Goal: Task Accomplishment & Management: Manage account settings

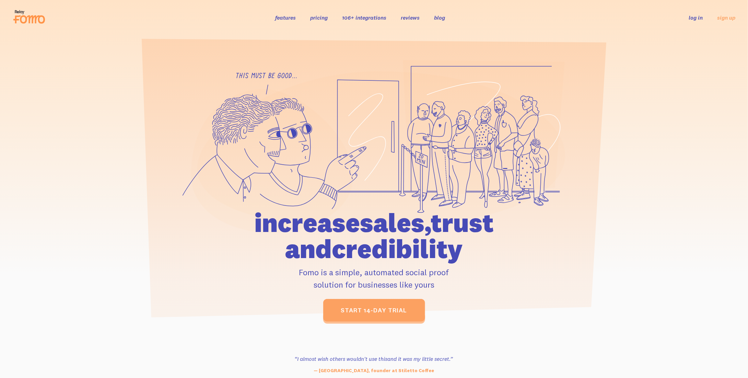
drag, startPoint x: 0, startPoint y: 0, endPoint x: 697, endPoint y: 16, distance: 696.7
click at [697, 16] on link "log in" at bounding box center [696, 17] width 14 height 7
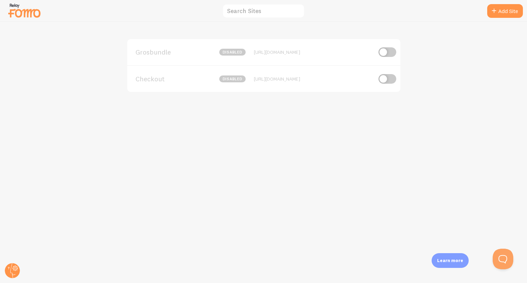
click at [149, 87] on div "Checkout disabled https://formations.agenceantilope.com" at bounding box center [263, 78] width 273 height 27
click at [151, 80] on span "Checkout" at bounding box center [163, 79] width 55 height 6
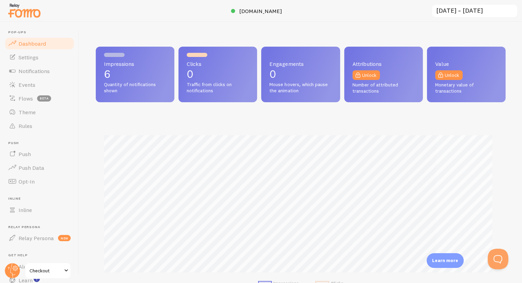
scroll to position [180, 404]
click at [23, 72] on span "Notifications" at bounding box center [34, 71] width 31 height 7
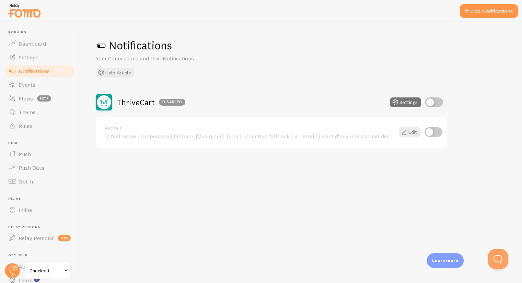
click at [439, 128] on input "checkbox" at bounding box center [434, 132] width 18 height 10
checkbox input "true"
click at [436, 102] on input "checkbox" at bounding box center [434, 102] width 18 height 10
checkbox input "true"
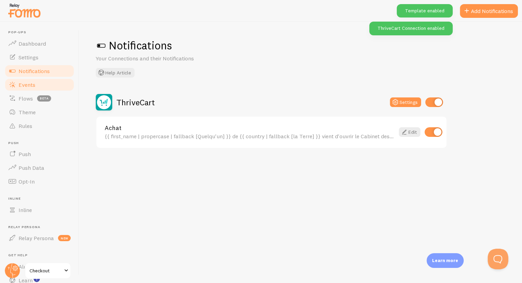
click at [30, 89] on link "Events" at bounding box center [39, 85] width 71 height 14
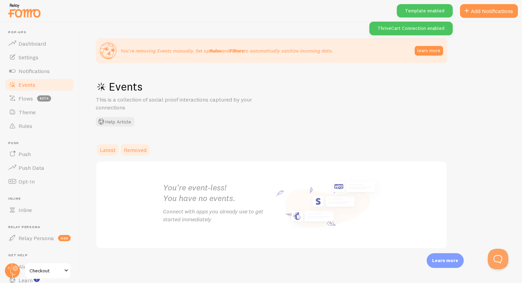
click at [132, 149] on span "Removed" at bounding box center [135, 150] width 23 height 7
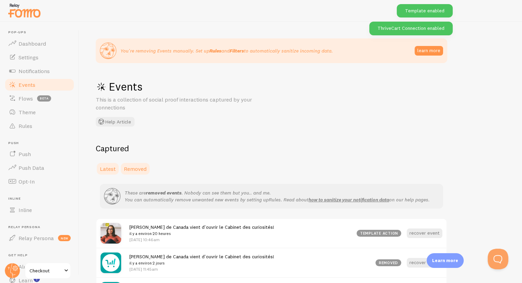
click at [105, 165] on link "Latest" at bounding box center [108, 169] width 24 height 14
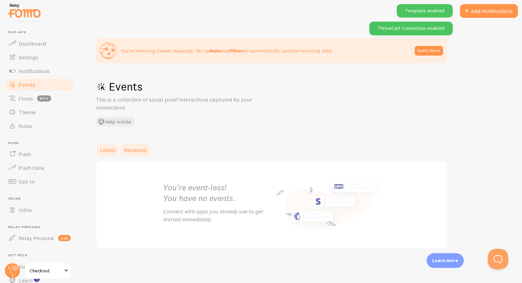
drag, startPoint x: 136, startPoint y: 160, endPoint x: 137, endPoint y: 151, distance: 9.0
click at [136, 159] on div "Latest Removed You're event-less! You have no events. Connect with apps you alr…" at bounding box center [301, 196] width 410 height 106
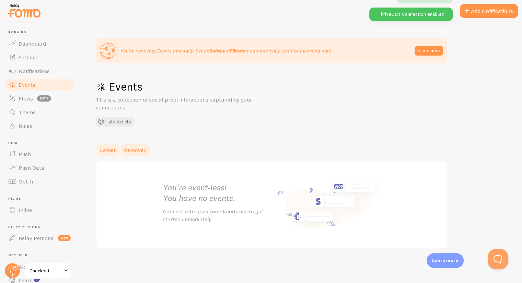
click at [137, 151] on span "Removed" at bounding box center [135, 150] width 23 height 7
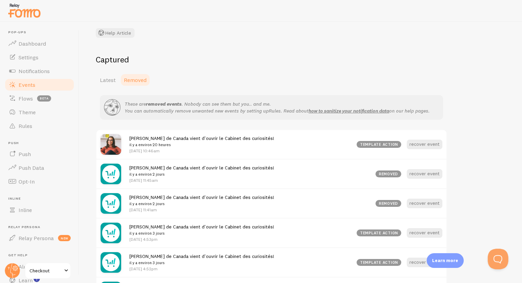
scroll to position [137, 0]
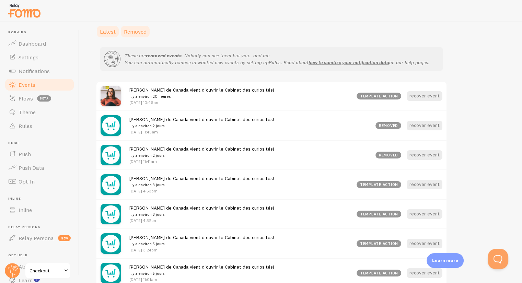
click at [106, 29] on span "Latest" at bounding box center [108, 31] width 16 height 7
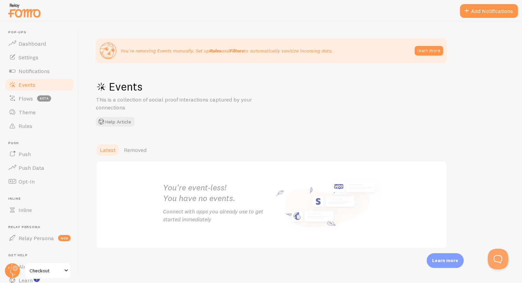
click at [34, 268] on span "Checkout" at bounding box center [46, 271] width 33 height 8
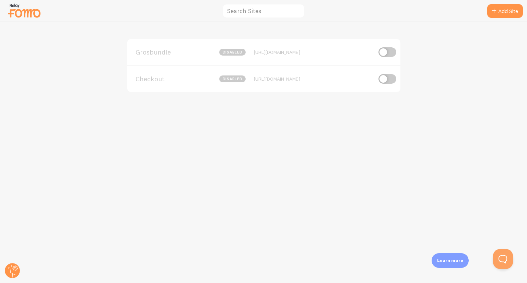
click at [384, 78] on input "checkbox" at bounding box center [388, 79] width 18 height 10
checkbox input "true"
click at [153, 56] on div "Grosbundle disabled https://grosbundle.com" at bounding box center [263, 52] width 273 height 26
click at [153, 52] on span "Grosbundle" at bounding box center [163, 52] width 55 height 6
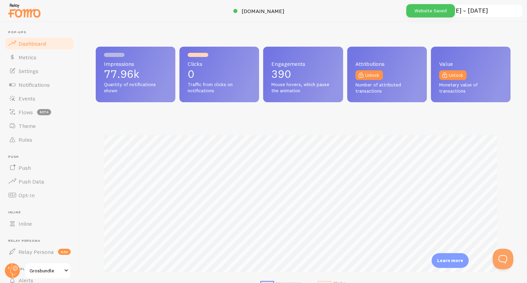
scroll to position [180, 410]
click at [36, 95] on link "Events" at bounding box center [39, 99] width 71 height 14
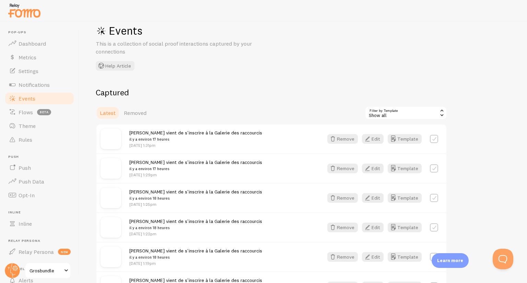
scroll to position [69, 0]
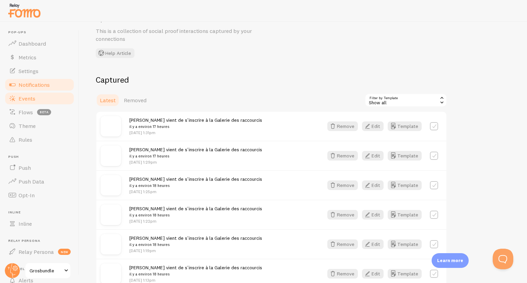
click at [25, 81] on span "Notifications" at bounding box center [34, 84] width 31 height 7
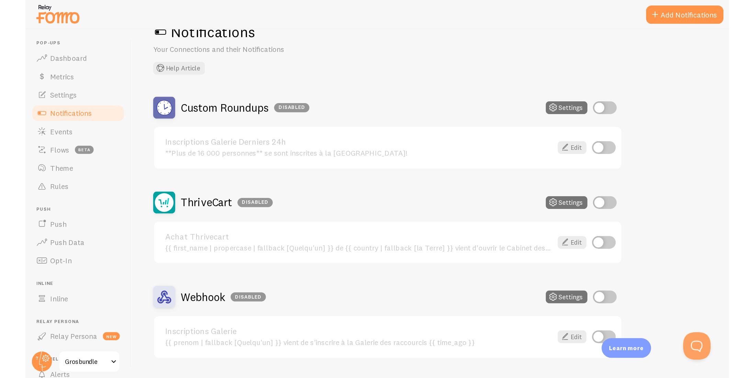
scroll to position [40, 0]
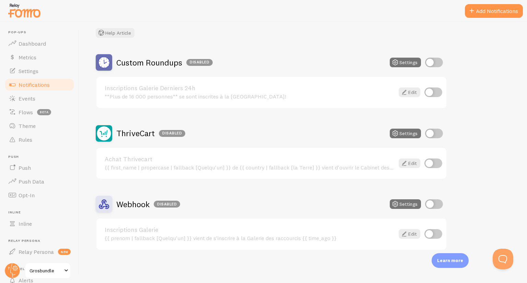
click at [434, 164] on input "checkbox" at bounding box center [434, 164] width 18 height 10
checkbox input "true"
click at [433, 134] on input "checkbox" at bounding box center [434, 134] width 18 height 10
checkbox input "true"
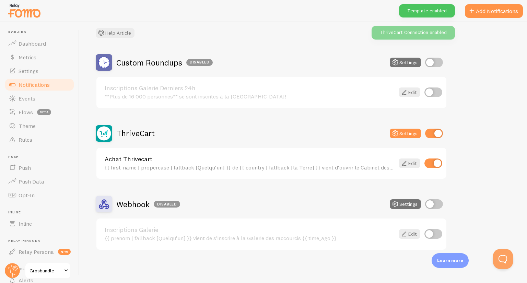
click at [471, 134] on div "Custom Roundups Disabled Settings Inscriptions Galerie Derniers 24h **Plus de 1…" at bounding box center [303, 152] width 415 height 196
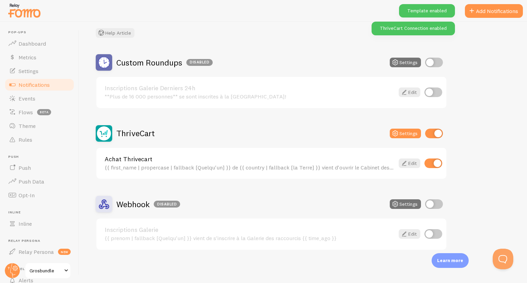
click at [50, 268] on span "Grosbundle" at bounding box center [46, 271] width 33 height 8
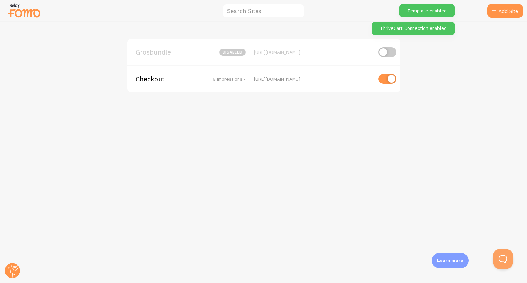
click at [386, 53] on input "checkbox" at bounding box center [388, 52] width 18 height 10
checkbox input "true"
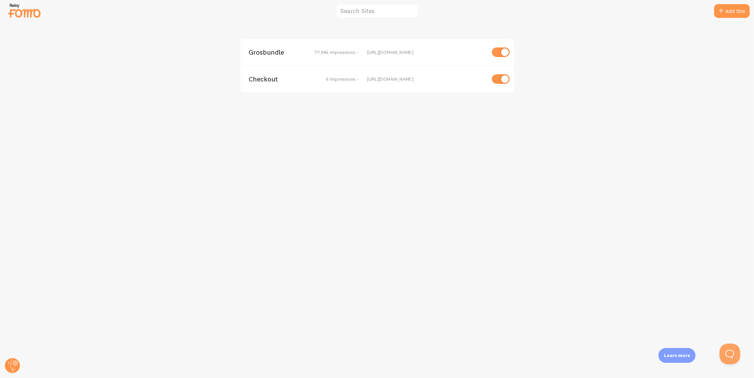
click at [253, 52] on span "Grosbundle" at bounding box center [276, 52] width 55 height 6
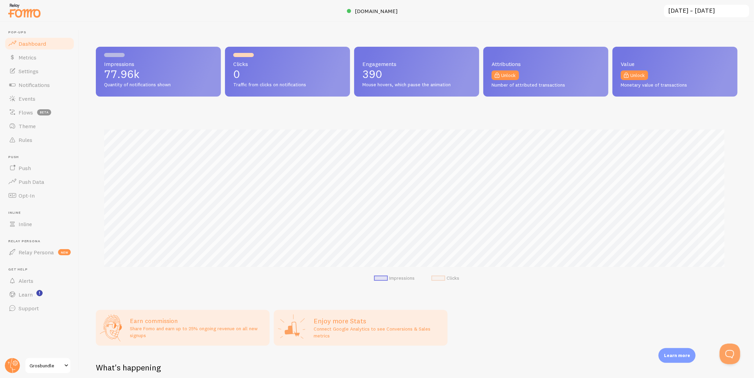
scroll to position [180, 636]
click at [39, 82] on span "Notifications" at bounding box center [34, 84] width 31 height 7
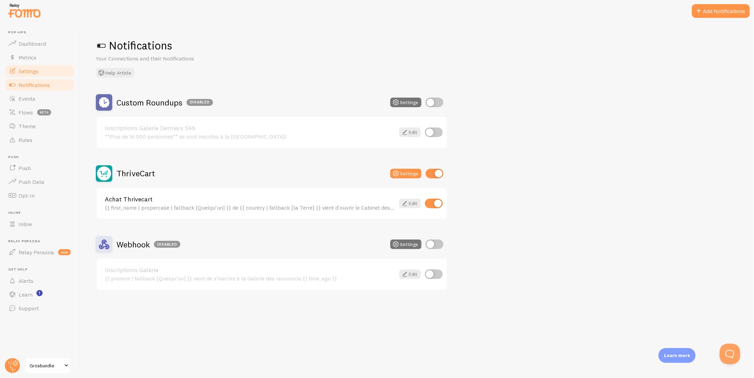
click at [39, 70] on link "Settings" at bounding box center [39, 71] width 71 height 14
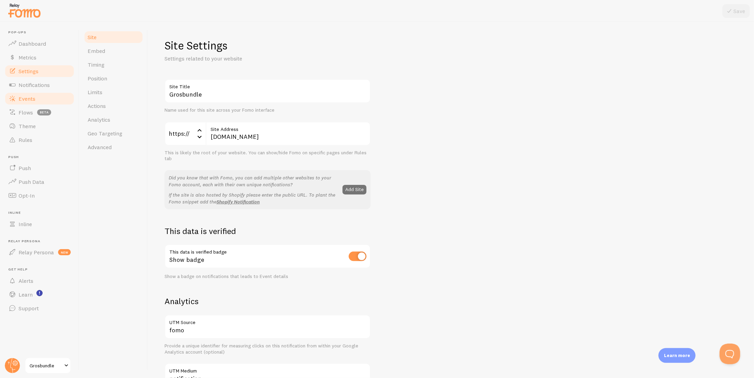
click at [29, 94] on link "Events" at bounding box center [39, 99] width 71 height 14
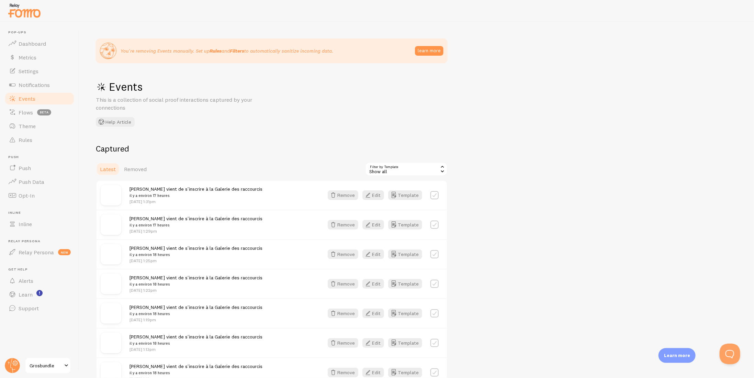
click at [34, 102] on span "Events" at bounding box center [27, 98] width 17 height 7
click at [34, 82] on span "Notifications" at bounding box center [34, 84] width 31 height 7
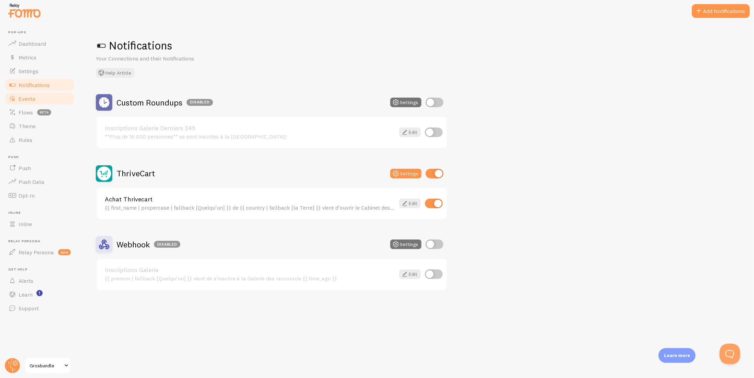
click at [28, 97] on span "Events" at bounding box center [27, 98] width 17 height 7
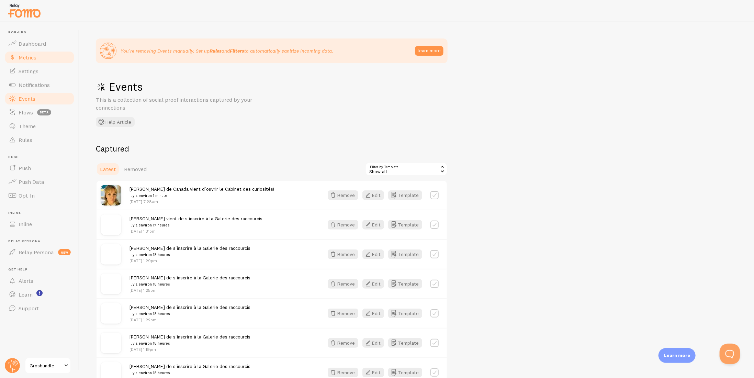
click at [29, 59] on span "Metrics" at bounding box center [28, 57] width 18 height 7
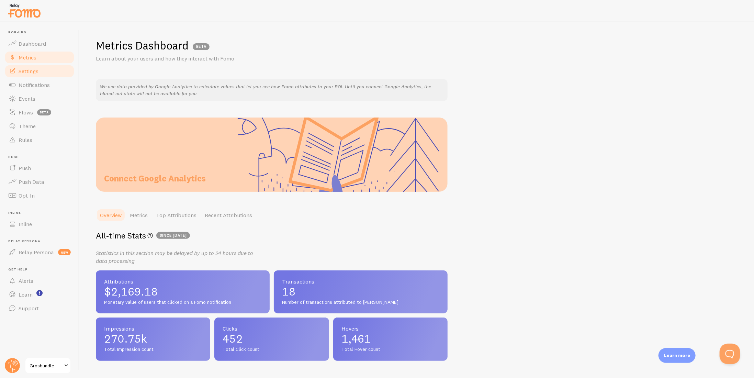
click at [29, 75] on link "Settings" at bounding box center [39, 71] width 71 height 14
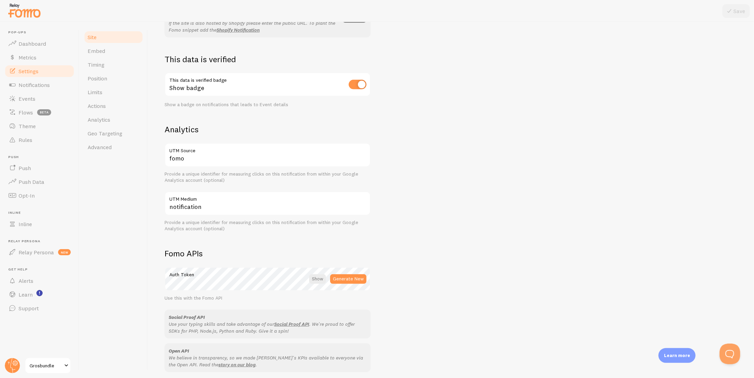
scroll to position [270, 0]
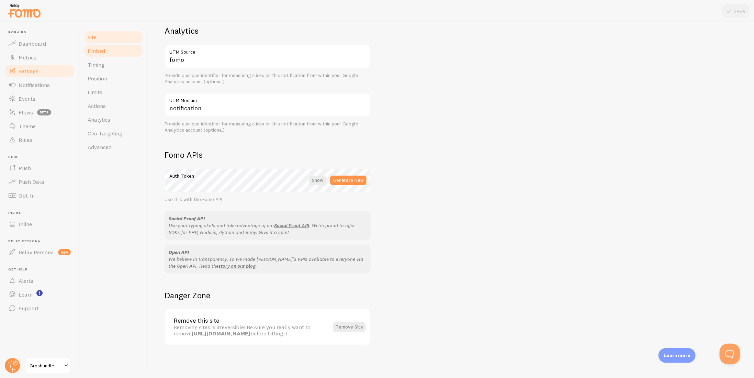
click at [92, 50] on span "Embed" at bounding box center [97, 50] width 18 height 7
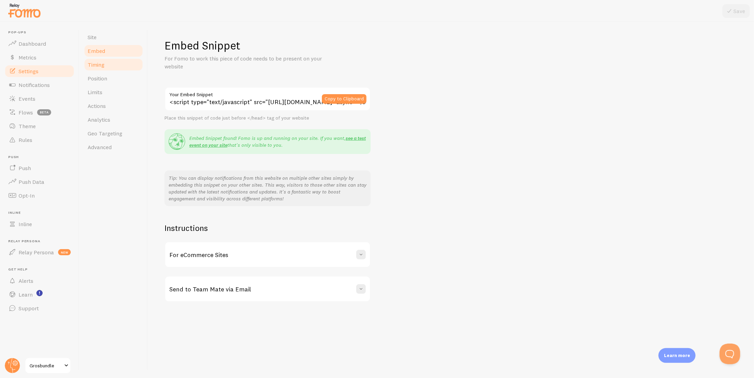
click at [95, 64] on span "Timing" at bounding box center [96, 64] width 17 height 7
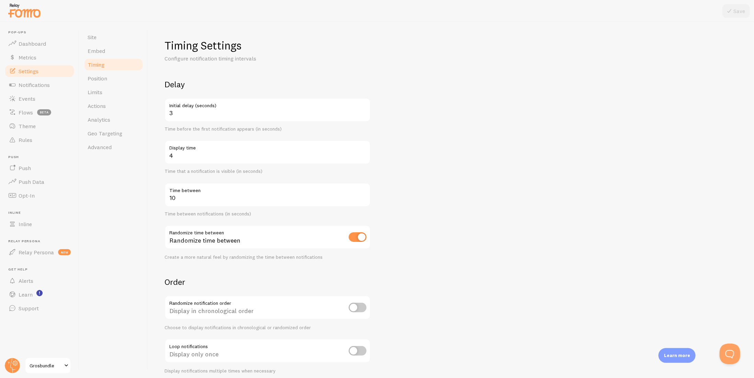
click at [487, 202] on form "Delay 3 Initial delay (seconds) Time before the first notification appears (in …" at bounding box center [450, 226] width 573 height 295
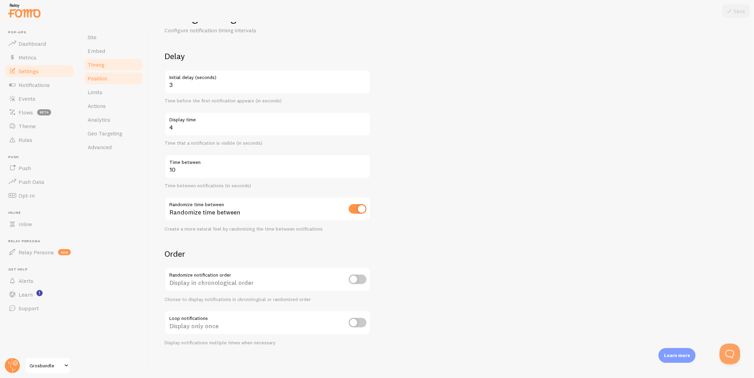
click at [95, 81] on span "Position" at bounding box center [98, 78] width 20 height 7
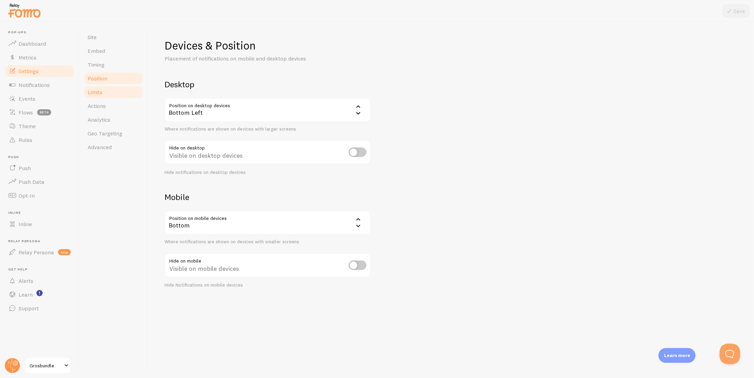
click at [97, 96] on link "Limits" at bounding box center [113, 92] width 60 height 14
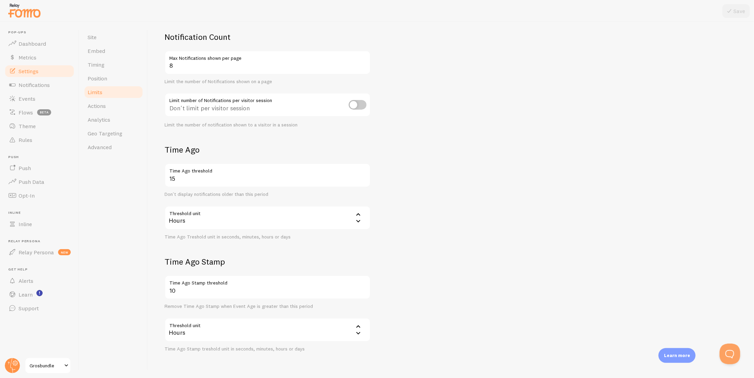
scroll to position [67, 0]
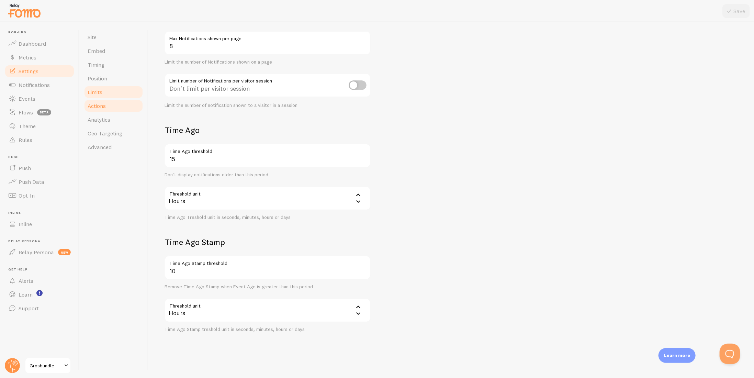
click at [90, 103] on span "Actions" at bounding box center [97, 105] width 18 height 7
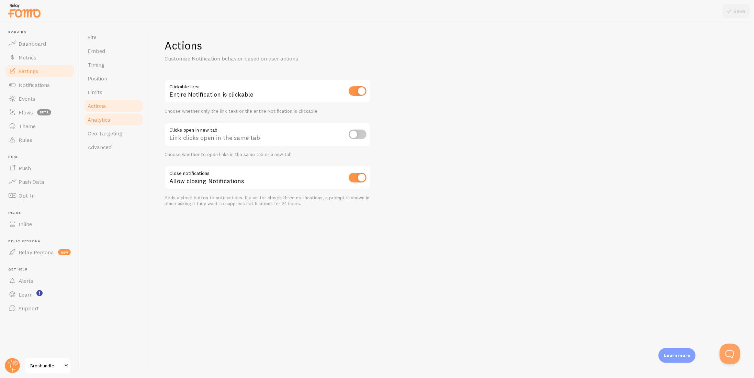
click at [110, 120] on span "Analytics" at bounding box center [99, 119] width 23 height 7
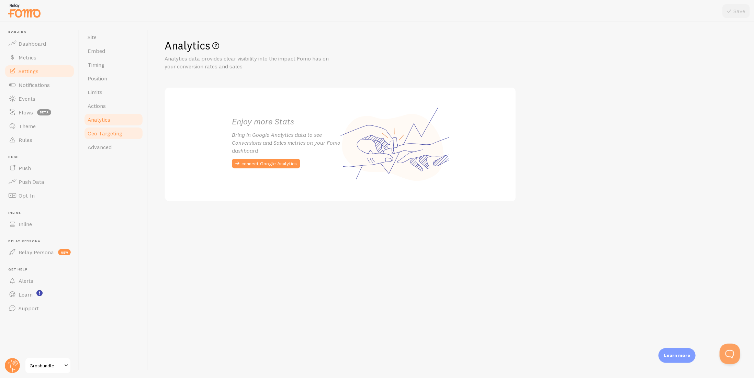
click at [109, 134] on span "Geo Targeting" at bounding box center [105, 133] width 35 height 7
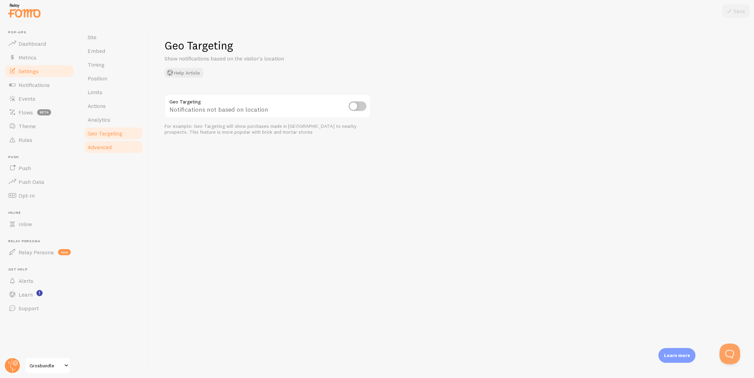
click at [107, 148] on span "Advanced" at bounding box center [100, 146] width 24 height 7
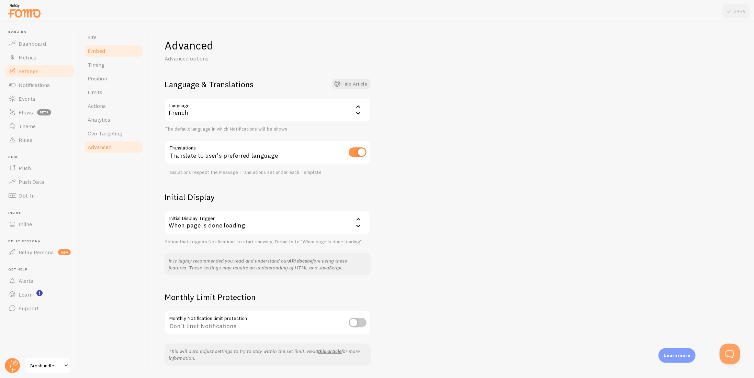
click at [101, 48] on span "Embed" at bounding box center [97, 50] width 18 height 7
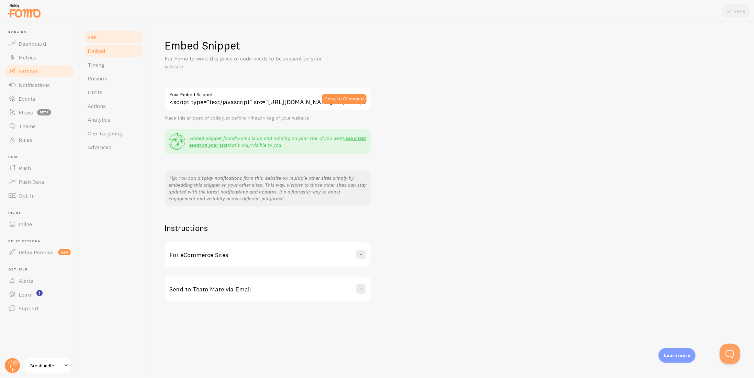
click at [100, 39] on link "Site" at bounding box center [113, 37] width 60 height 14
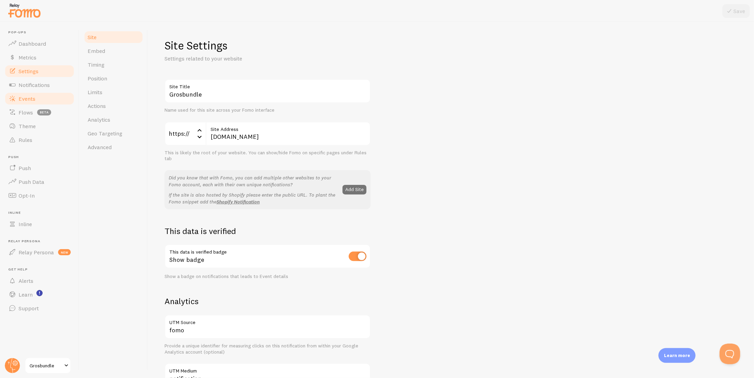
click at [34, 93] on link "Events" at bounding box center [39, 99] width 71 height 14
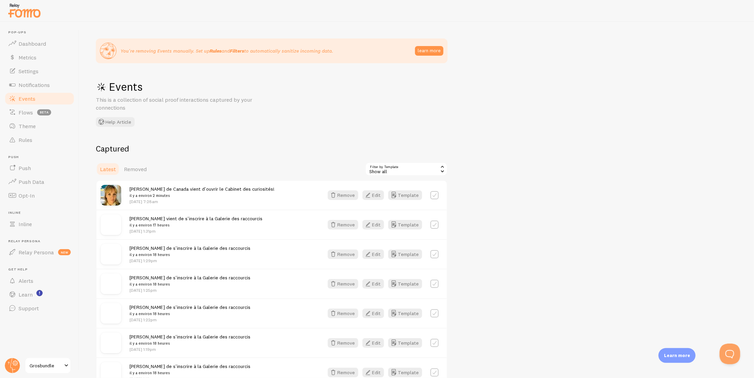
click at [42, 367] on span "Grosbundle" at bounding box center [46, 365] width 33 height 8
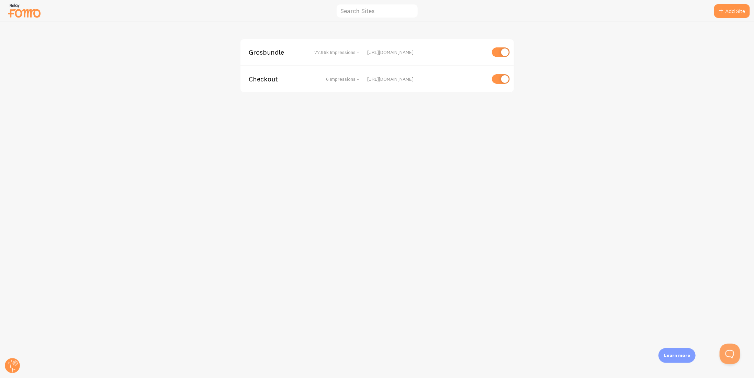
click at [255, 81] on span "Checkout" at bounding box center [276, 79] width 55 height 6
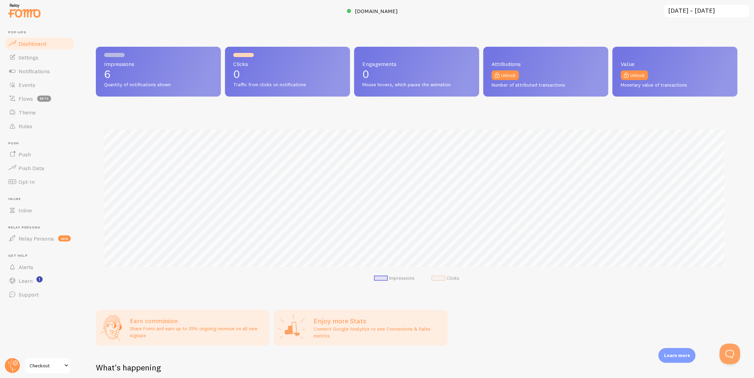
scroll to position [180, 636]
click at [32, 81] on span "Events" at bounding box center [27, 84] width 17 height 7
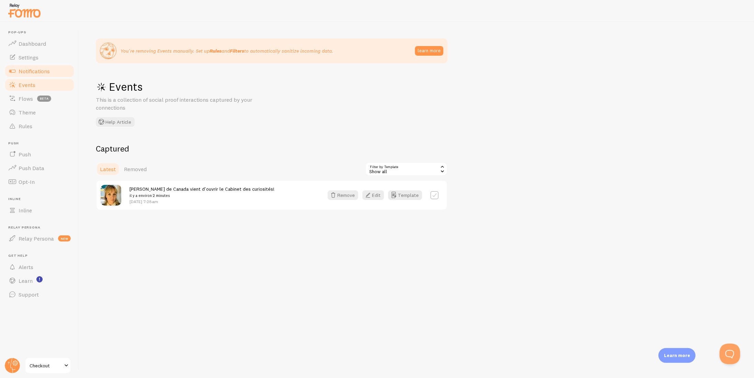
click at [33, 71] on span "Notifications" at bounding box center [34, 71] width 31 height 7
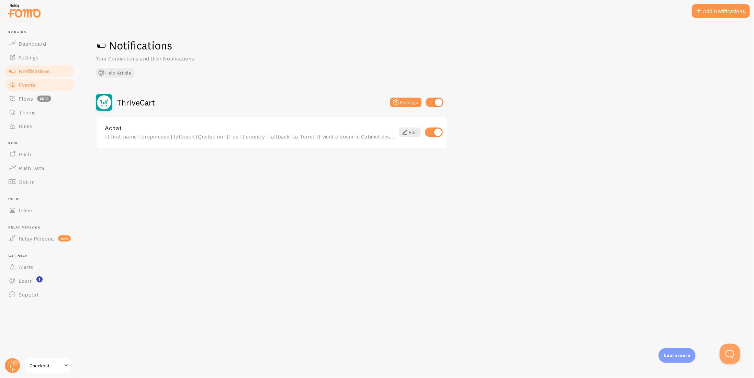
click at [34, 88] on span "Events" at bounding box center [27, 84] width 17 height 7
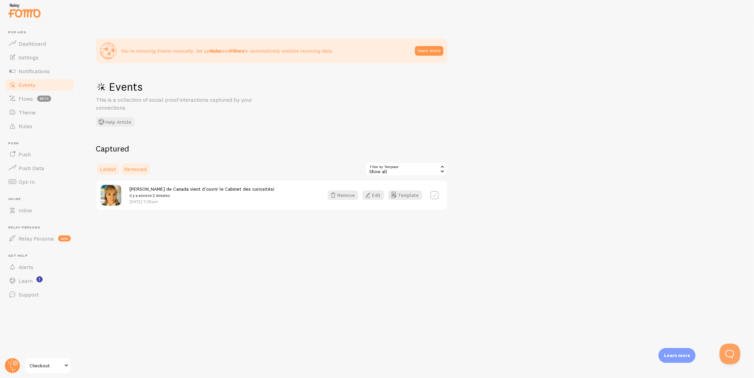
click at [126, 175] on link "Removed" at bounding box center [135, 169] width 31 height 14
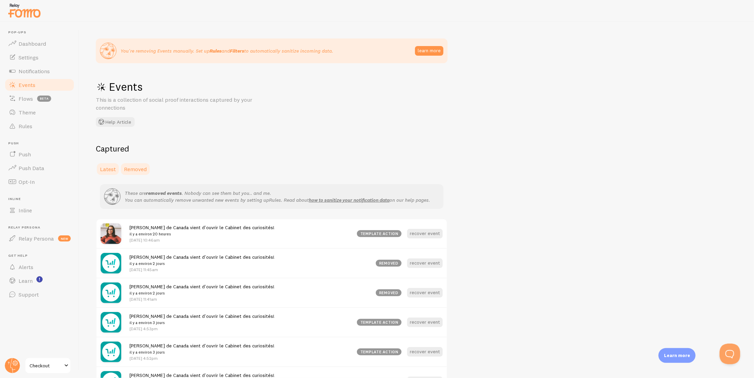
click at [108, 172] on span "Latest" at bounding box center [108, 168] width 16 height 7
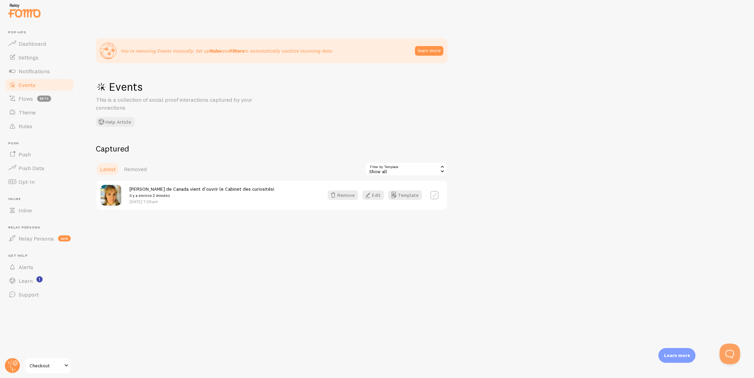
click at [69, 367] on span at bounding box center [66, 365] width 8 height 8
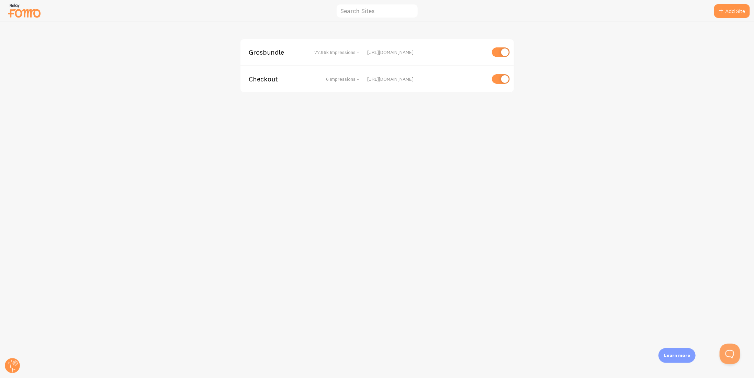
click at [278, 55] on span "Grosbundle" at bounding box center [276, 52] width 55 height 6
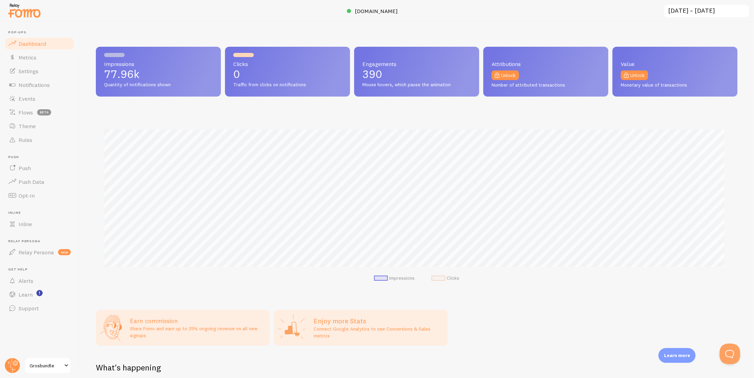
scroll to position [180, 636]
click at [43, 97] on link "Events" at bounding box center [39, 99] width 71 height 14
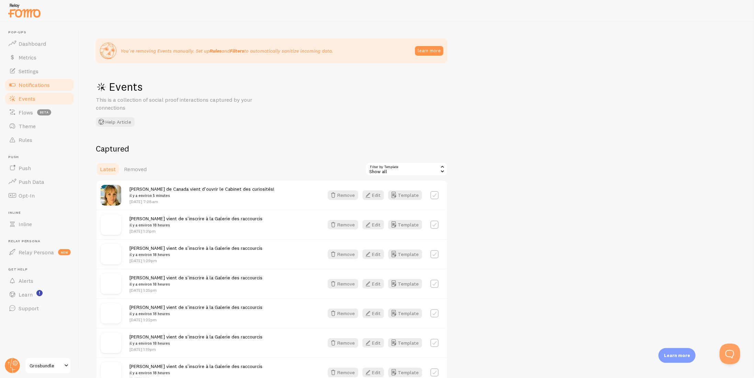
click at [33, 87] on span "Notifications" at bounding box center [34, 84] width 31 height 7
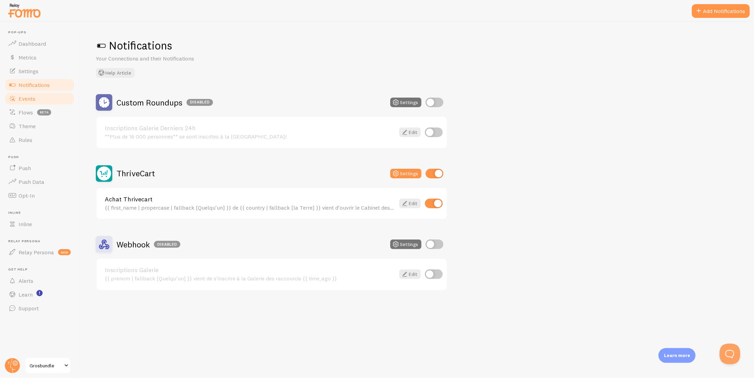
click at [56, 103] on link "Events" at bounding box center [39, 99] width 71 height 14
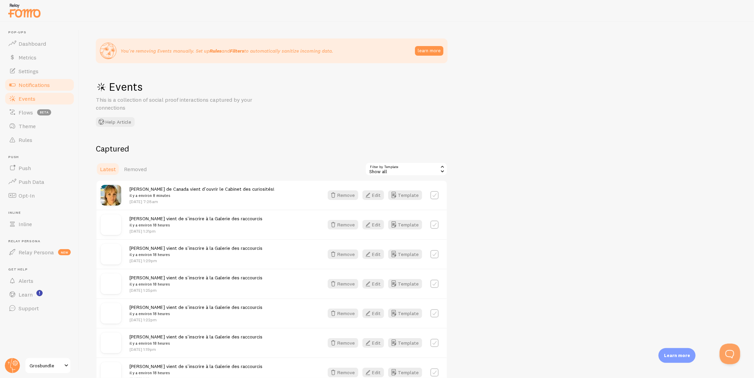
click at [42, 88] on span "Notifications" at bounding box center [34, 84] width 31 height 7
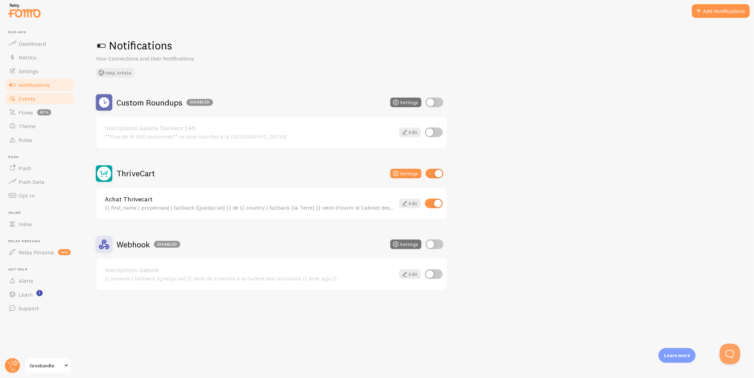
click at [41, 96] on link "Events" at bounding box center [39, 99] width 71 height 14
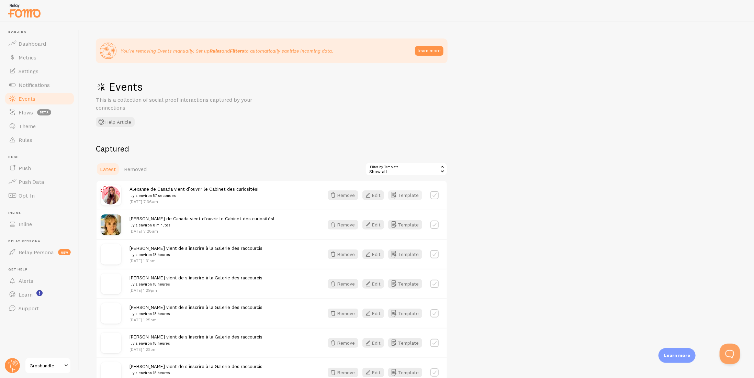
click at [411, 195] on button "Template" at bounding box center [405, 195] width 34 height 10
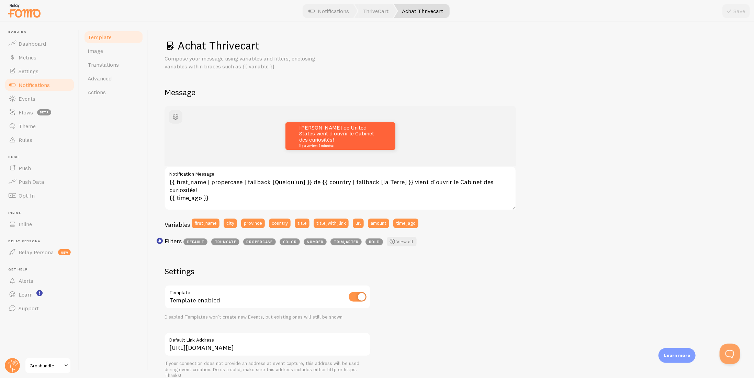
click at [25, 86] on span "Notifications" at bounding box center [34, 84] width 31 height 7
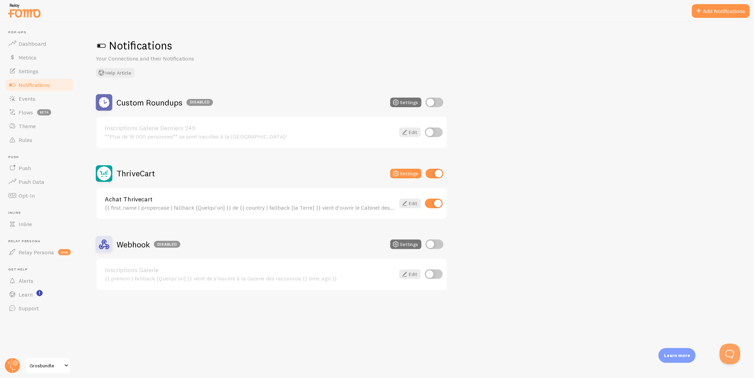
click at [41, 361] on span "Grosbundle" at bounding box center [46, 365] width 33 height 8
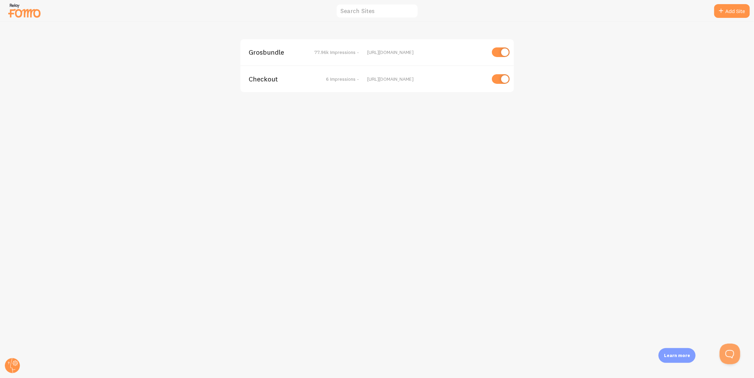
click at [259, 79] on span "Checkout" at bounding box center [276, 79] width 55 height 6
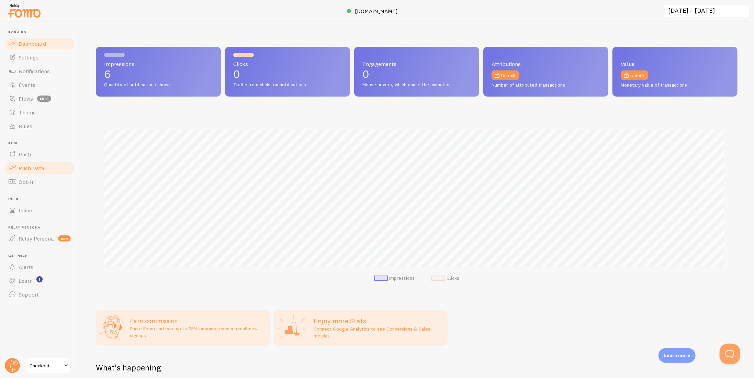
scroll to position [180, 636]
click at [39, 78] on link "Events" at bounding box center [39, 85] width 71 height 14
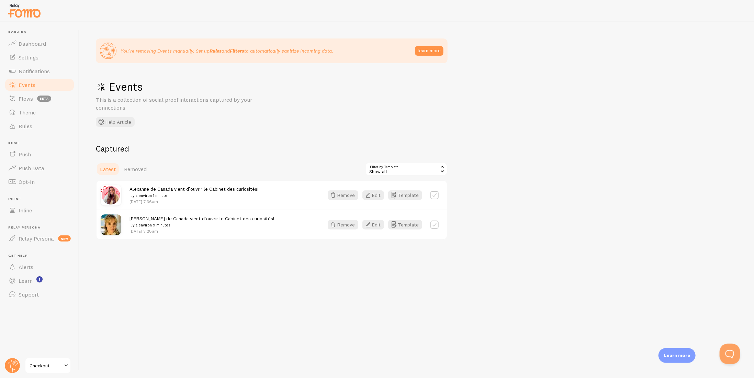
click at [61, 361] on span "Checkout" at bounding box center [46, 365] width 33 height 8
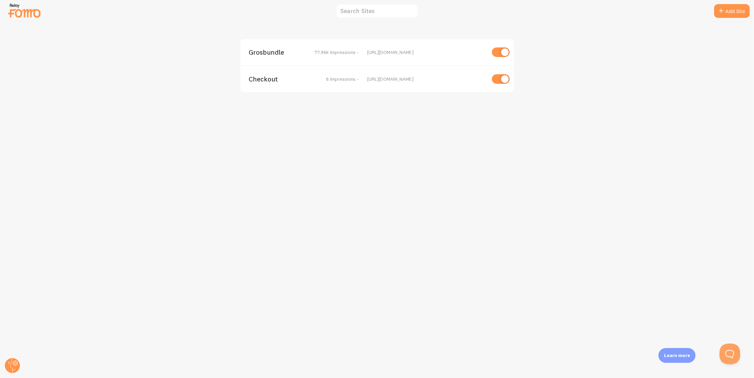
click at [252, 51] on span "Grosbundle" at bounding box center [276, 52] width 55 height 6
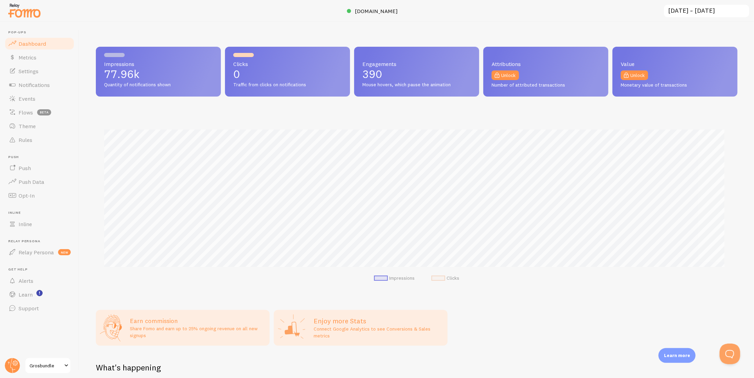
scroll to position [180, 636]
